Goal: Navigation & Orientation: Find specific page/section

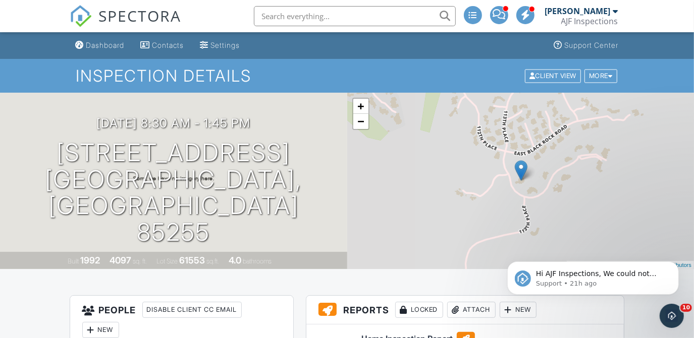
click at [587, 25] on div "AJF Inspections" at bounding box center [589, 21] width 57 height 10
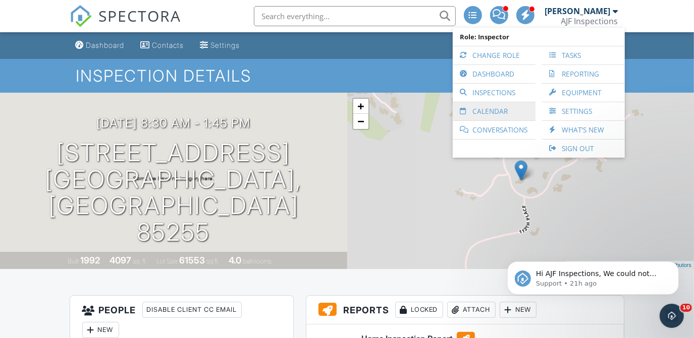
click at [497, 108] on link "Calendar" at bounding box center [493, 111] width 73 height 18
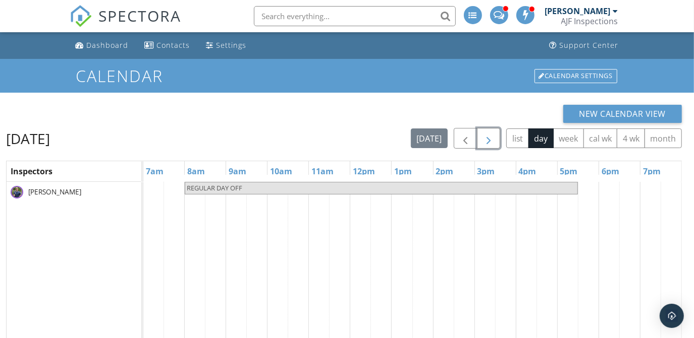
click at [494, 128] on button "button" at bounding box center [489, 138] width 24 height 21
click at [492, 137] on span "button" at bounding box center [488, 139] width 12 height 12
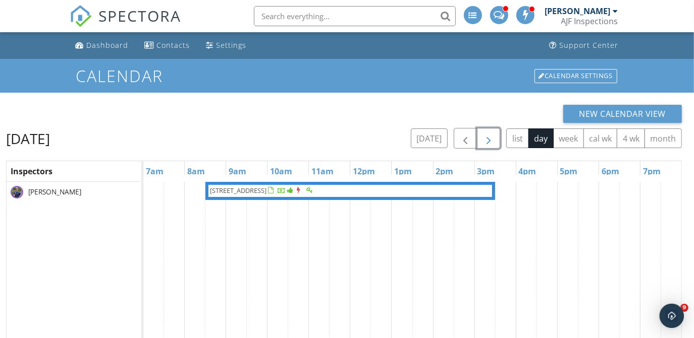
click at [492, 137] on span "button" at bounding box center [488, 139] width 12 height 12
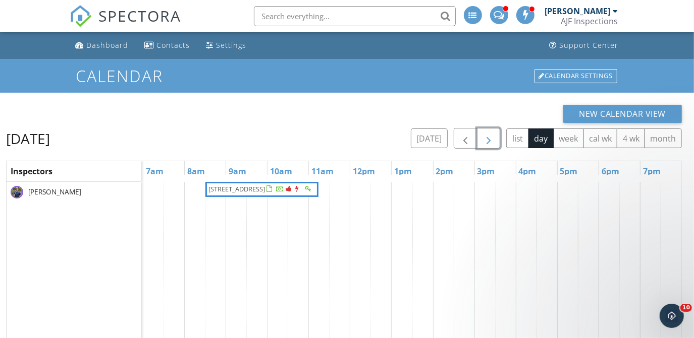
click at [492, 137] on span "button" at bounding box center [488, 139] width 12 height 12
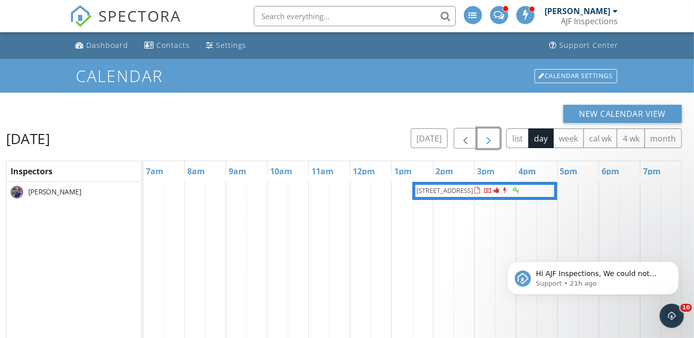
click at [492, 137] on span "button" at bounding box center [488, 139] width 12 height 12
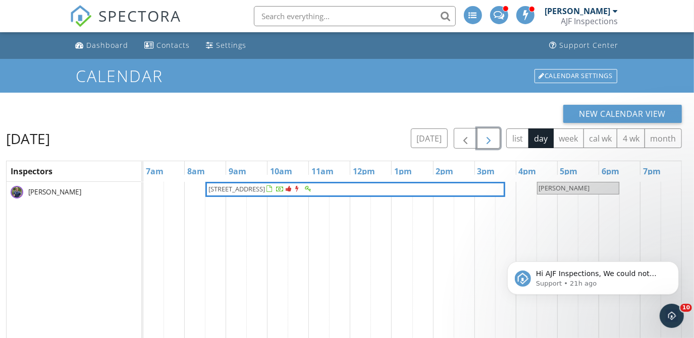
click at [492, 137] on span "button" at bounding box center [488, 139] width 12 height 12
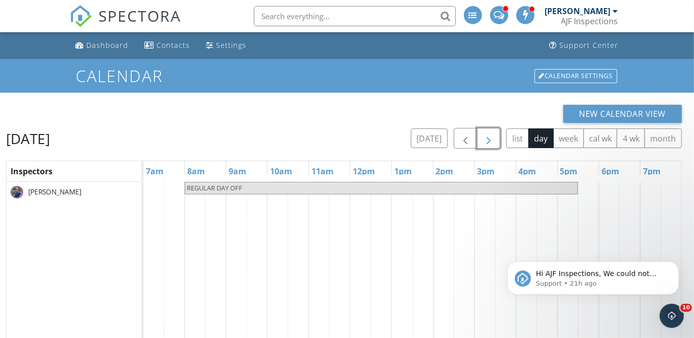
click at [492, 137] on span "button" at bounding box center [488, 139] width 12 height 12
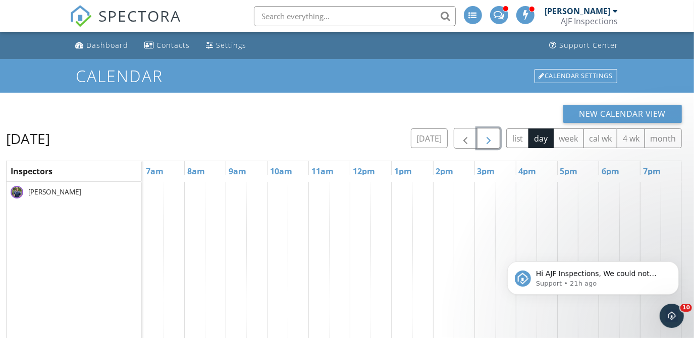
click at [492, 137] on span "button" at bounding box center [488, 139] width 12 height 12
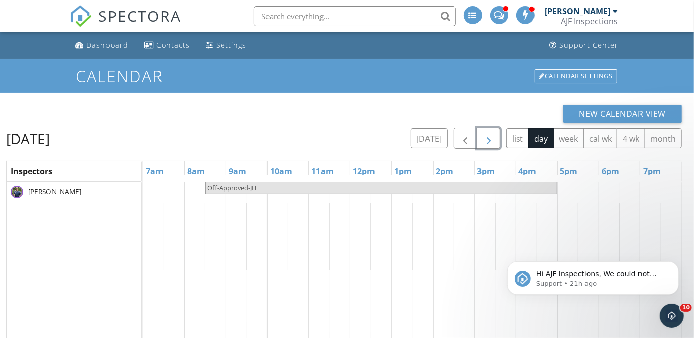
click at [492, 137] on span "button" at bounding box center [488, 139] width 12 height 12
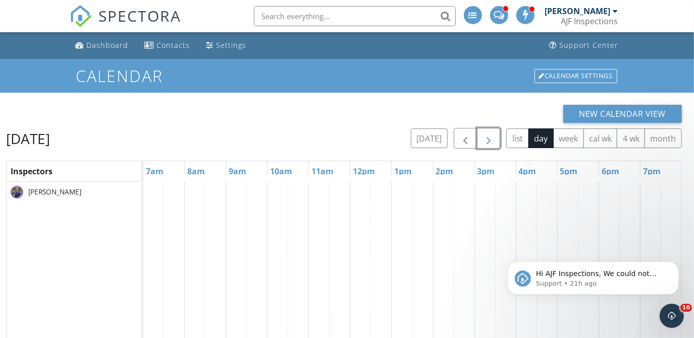
click at [492, 137] on span "button" at bounding box center [488, 139] width 12 height 12
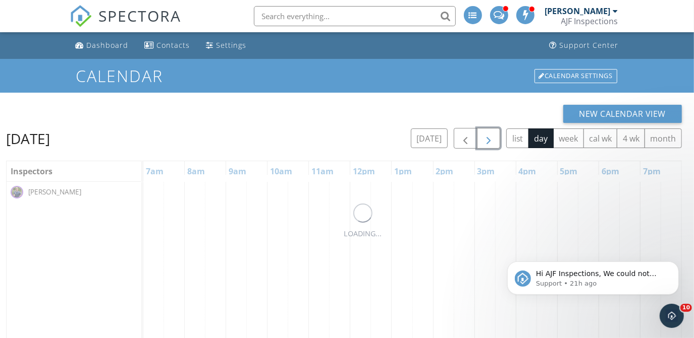
click at [492, 137] on span "button" at bounding box center [488, 139] width 12 height 12
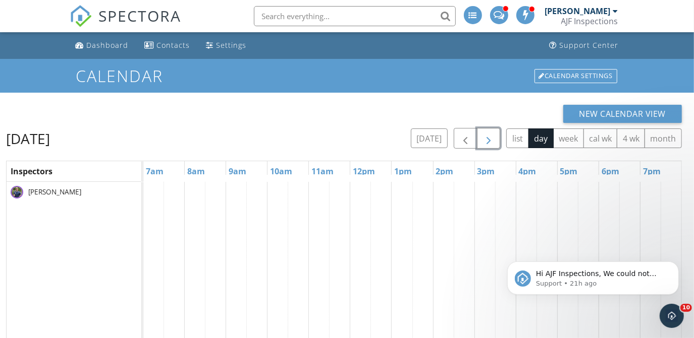
click at [492, 137] on span "button" at bounding box center [488, 139] width 12 height 12
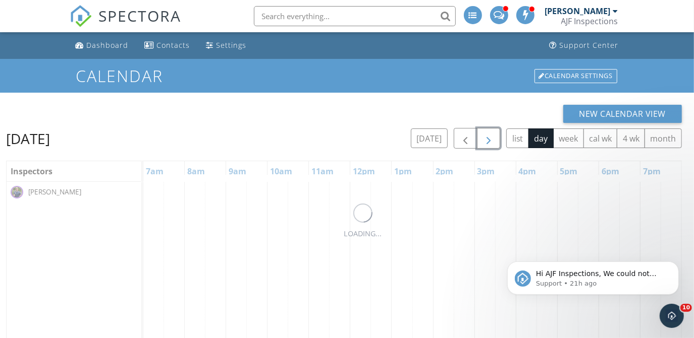
click at [492, 137] on span "button" at bounding box center [488, 139] width 12 height 12
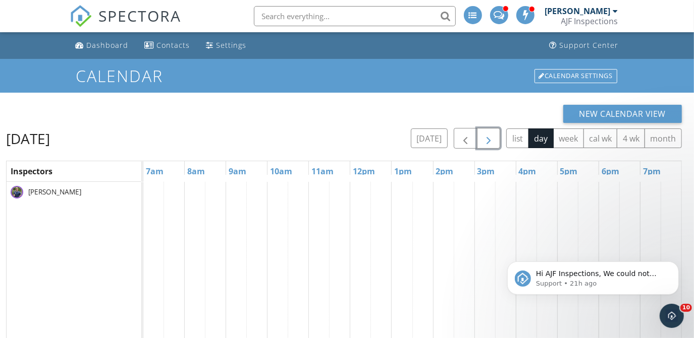
click at [492, 137] on span "button" at bounding box center [488, 139] width 12 height 12
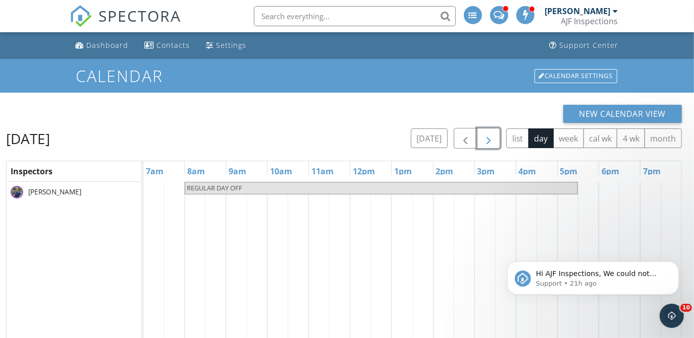
click at [492, 137] on span "button" at bounding box center [488, 139] width 12 height 12
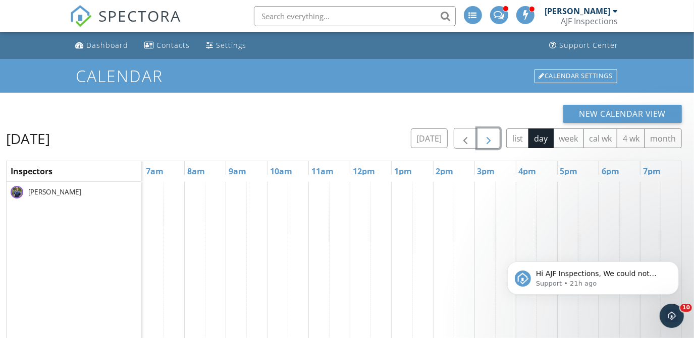
click at [492, 137] on span "button" at bounding box center [488, 139] width 12 height 12
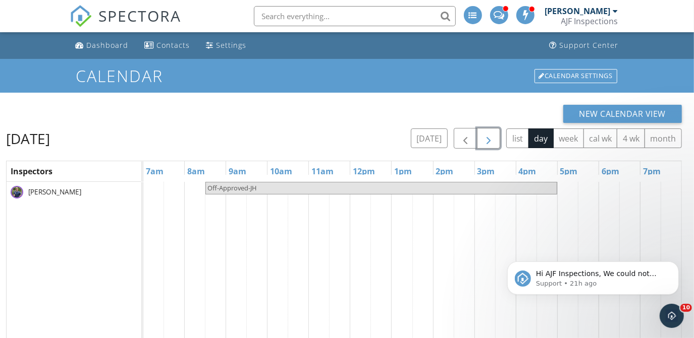
click at [492, 137] on span "button" at bounding box center [488, 139] width 12 height 12
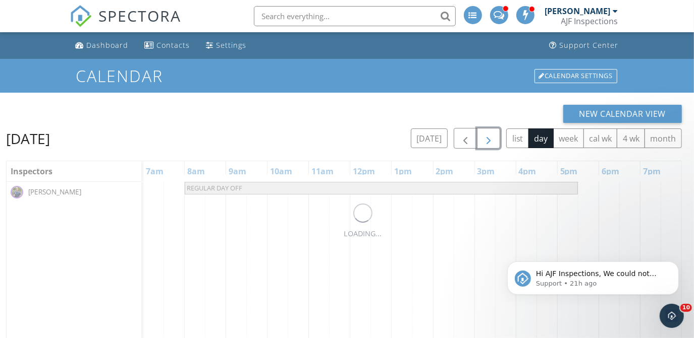
click at [492, 137] on span "button" at bounding box center [488, 139] width 12 height 12
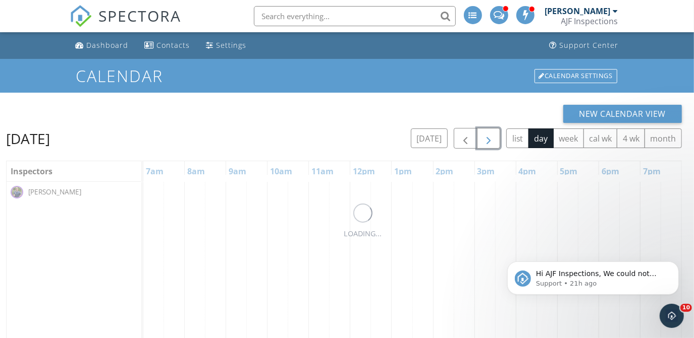
click at [492, 137] on span "button" at bounding box center [488, 139] width 12 height 12
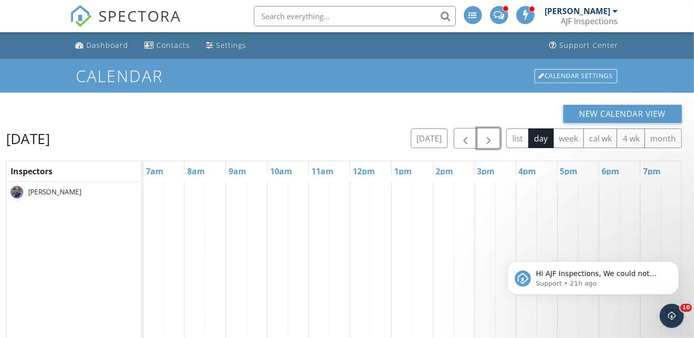
click at [492, 137] on span "button" at bounding box center [488, 139] width 12 height 12
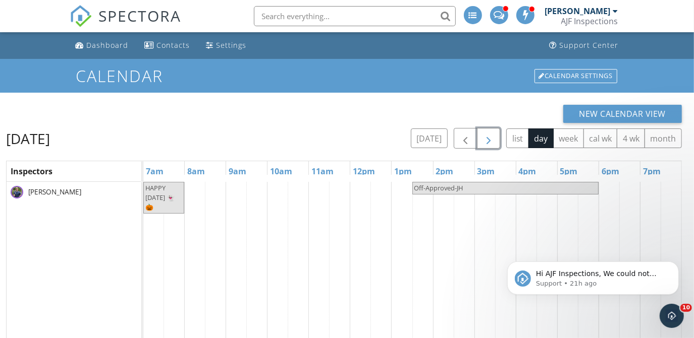
click at [492, 137] on span "button" at bounding box center [488, 139] width 12 height 12
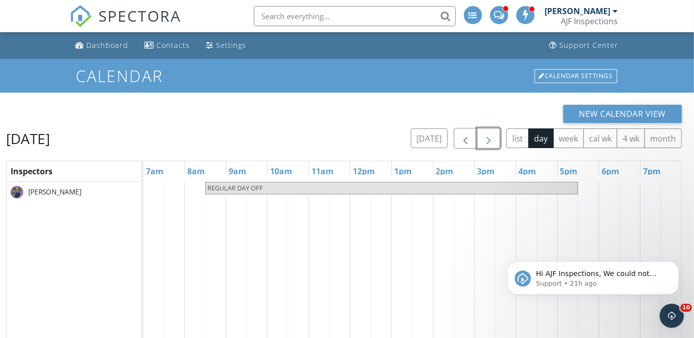
click at [492, 137] on span "button" at bounding box center [488, 139] width 12 height 12
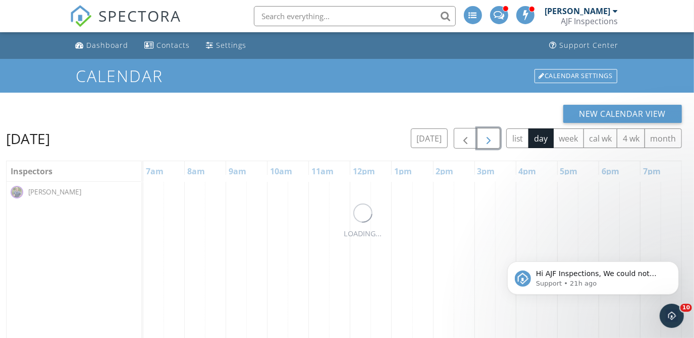
click at [492, 137] on span "button" at bounding box center [488, 139] width 12 height 12
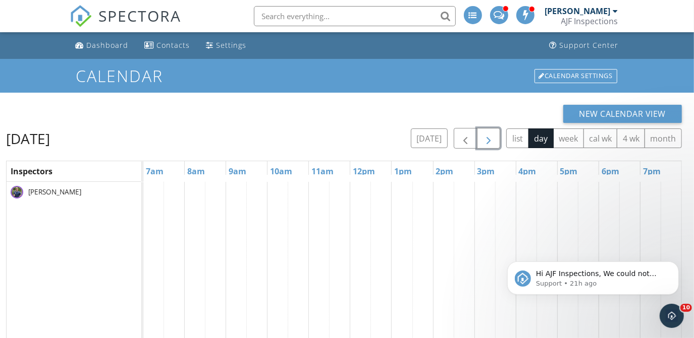
click at [492, 137] on span "button" at bounding box center [488, 139] width 12 height 12
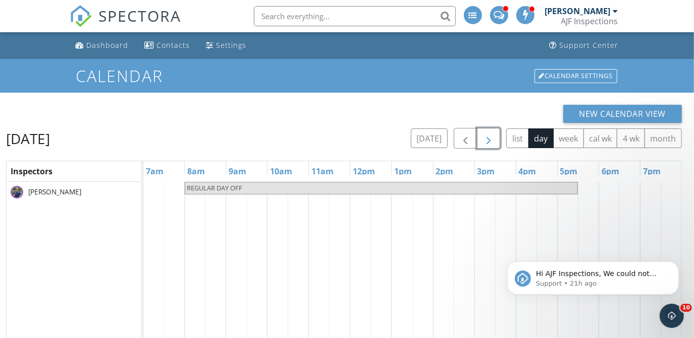
click at [492, 137] on span "button" at bounding box center [488, 139] width 12 height 12
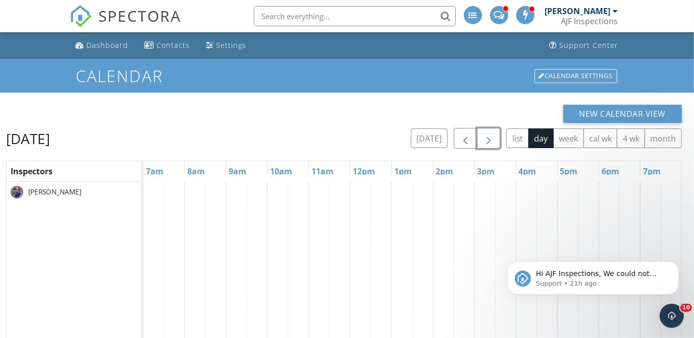
click at [492, 137] on span "button" at bounding box center [488, 139] width 12 height 12
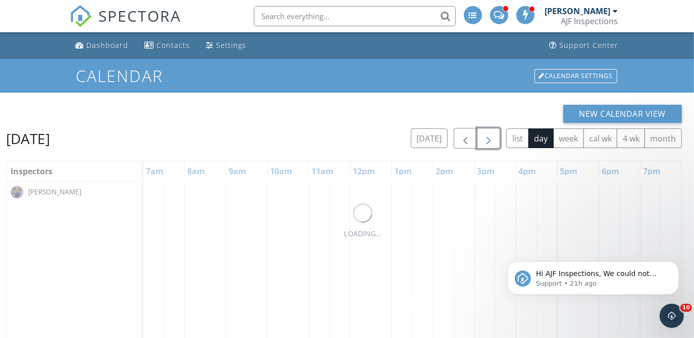
click at [492, 137] on span "button" at bounding box center [488, 139] width 12 height 12
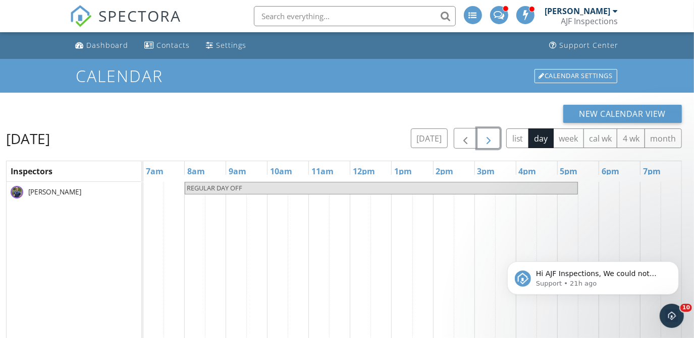
click at [492, 137] on span "button" at bounding box center [488, 139] width 12 height 12
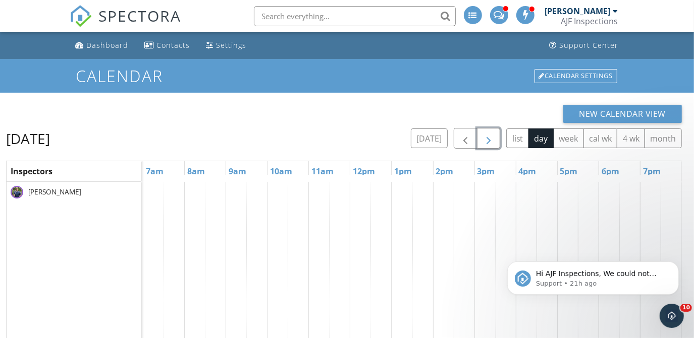
click at [492, 137] on span "button" at bounding box center [488, 139] width 12 height 12
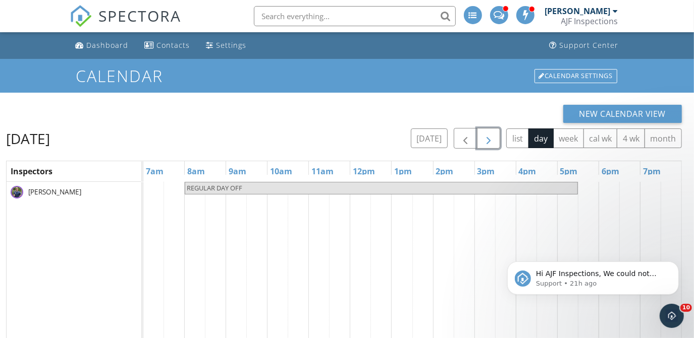
click at [492, 137] on span "button" at bounding box center [488, 139] width 12 height 12
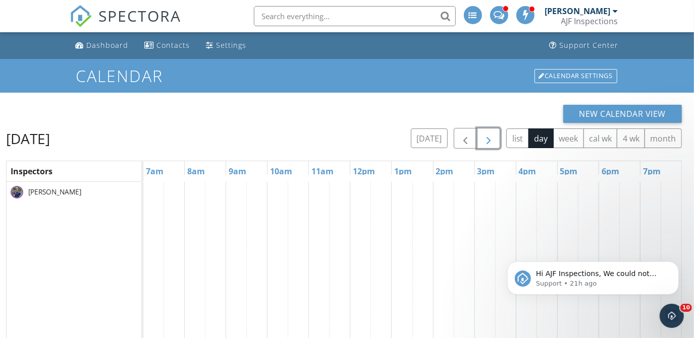
click at [492, 137] on span "button" at bounding box center [488, 139] width 12 height 12
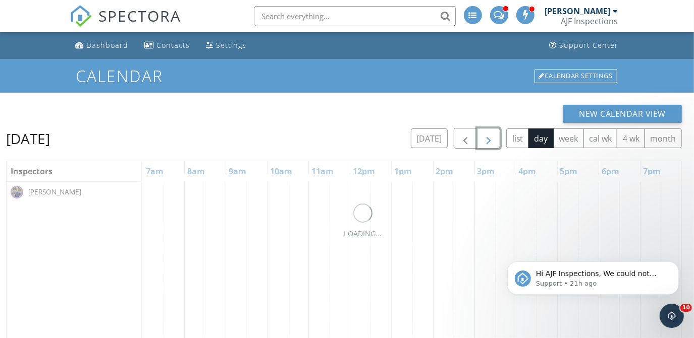
click at [492, 137] on span "button" at bounding box center [488, 139] width 12 height 12
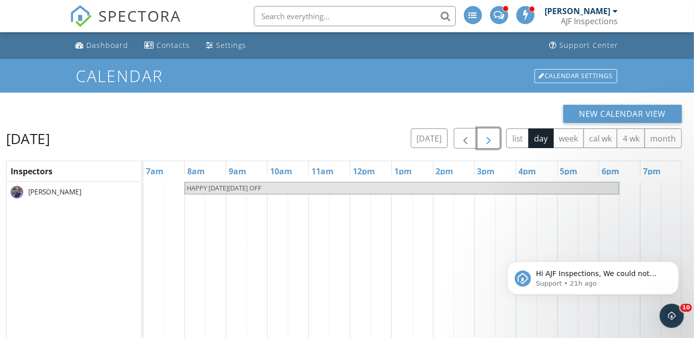
click at [492, 137] on span "button" at bounding box center [488, 139] width 12 height 12
click at [462, 140] on span "button" at bounding box center [465, 139] width 12 height 12
